Goal: Use online tool/utility: Utilize a website feature to perform a specific function

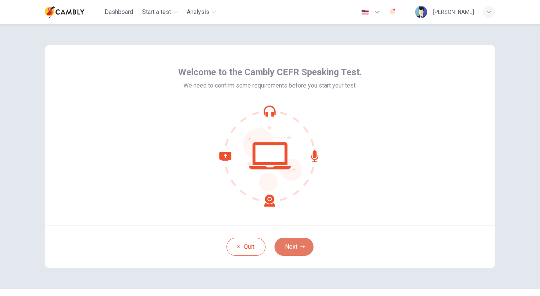
click at [296, 250] on button "Next" at bounding box center [294, 247] width 39 height 18
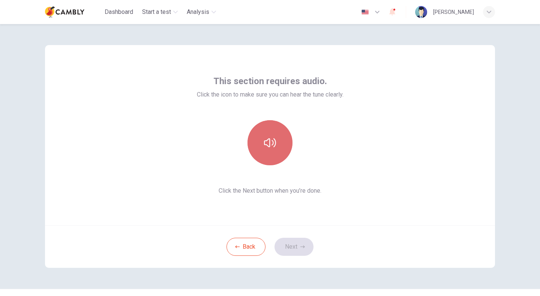
click at [267, 152] on button "button" at bounding box center [270, 142] width 45 height 45
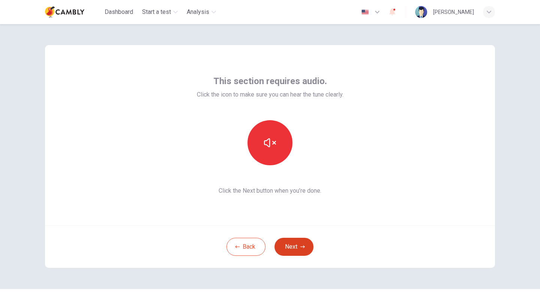
click at [291, 248] on button "Next" at bounding box center [294, 247] width 39 height 18
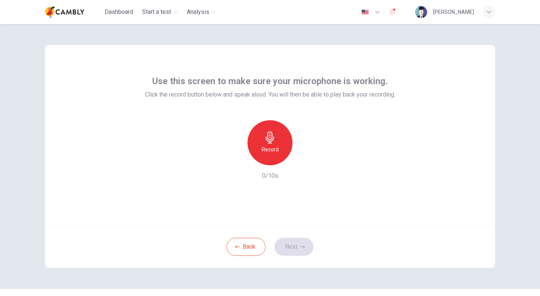
click at [268, 144] on div "Record" at bounding box center [270, 142] width 45 height 45
click at [275, 153] on div "Stop" at bounding box center [270, 142] width 45 height 45
click at [304, 162] on icon "button" at bounding box center [305, 159] width 8 height 8
click at [291, 250] on button "Next" at bounding box center [294, 247] width 39 height 18
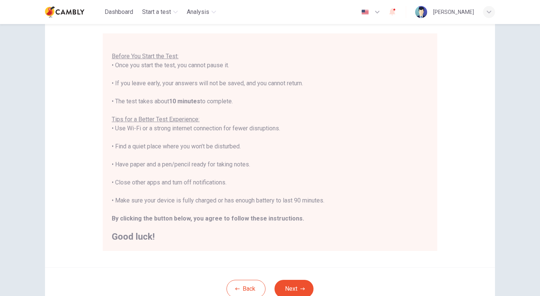
scroll to position [67, 0]
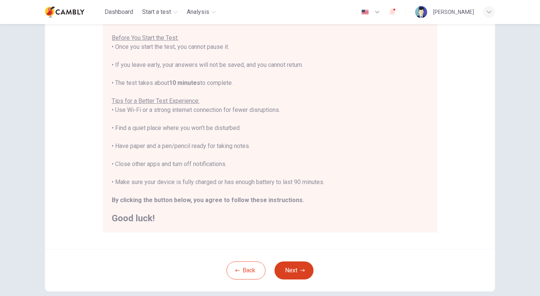
click at [295, 273] on button "Next" at bounding box center [294, 270] width 39 height 18
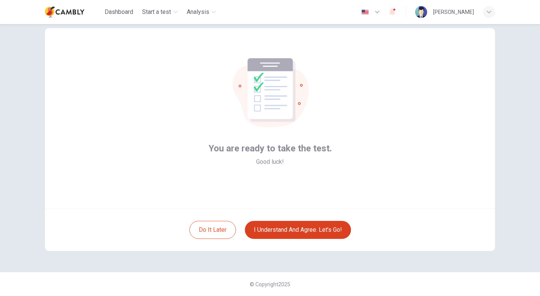
scroll to position [17, 0]
click at [285, 228] on button "I understand and agree. Let’s go!" at bounding box center [298, 230] width 106 height 18
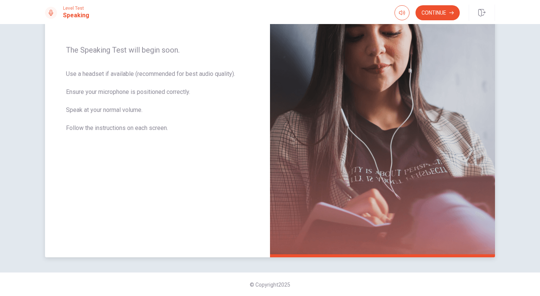
scroll to position [110, 0]
click at [434, 11] on button "Continue" at bounding box center [438, 12] width 44 height 15
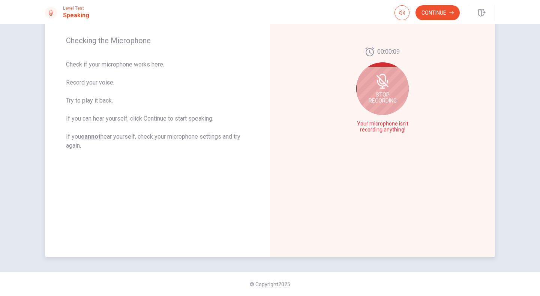
click at [387, 92] on span "Stop Recording" at bounding box center [383, 98] width 28 height 12
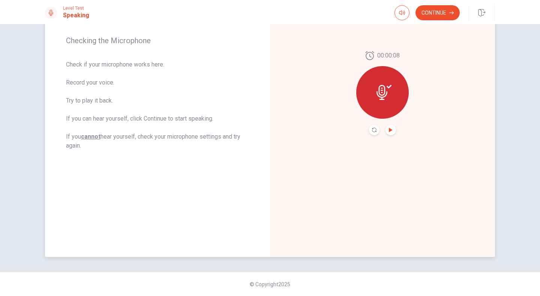
click at [389, 131] on icon "Play Audio" at bounding box center [391, 130] width 5 height 5
click at [443, 17] on button "Continue" at bounding box center [438, 12] width 44 height 15
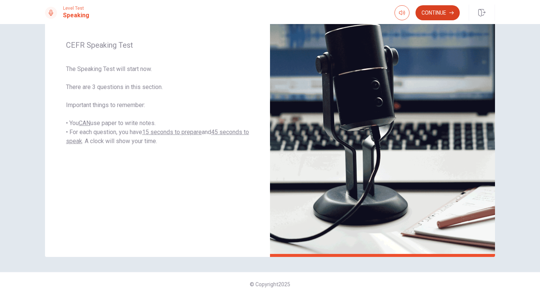
click at [442, 12] on button "Continue" at bounding box center [438, 12] width 44 height 15
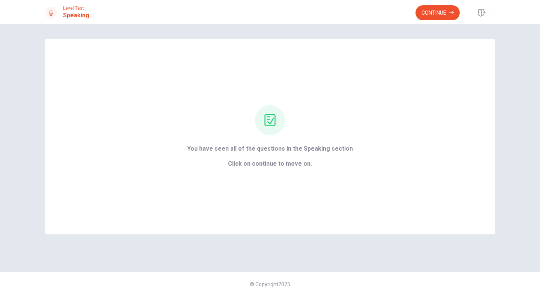
scroll to position [0, 0]
click at [433, 9] on button "Continue" at bounding box center [438, 12] width 44 height 15
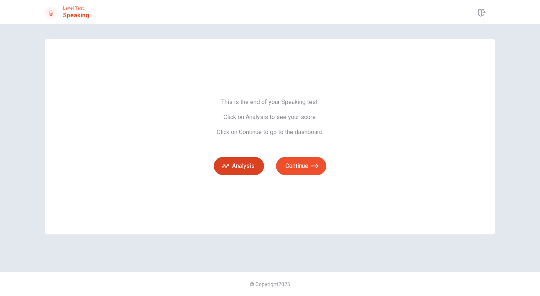
click at [241, 170] on button "Analysis" at bounding box center [239, 166] width 50 height 18
